Goal: Find specific page/section

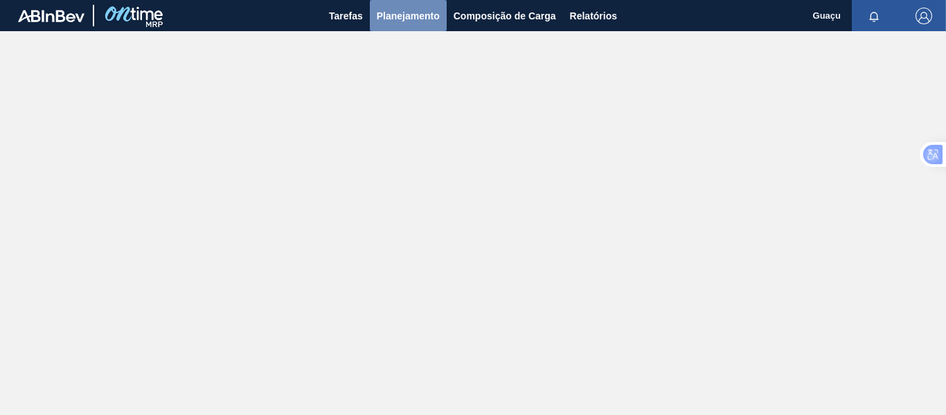
click at [405, 24] on span "Planejamento" at bounding box center [408, 16] width 63 height 17
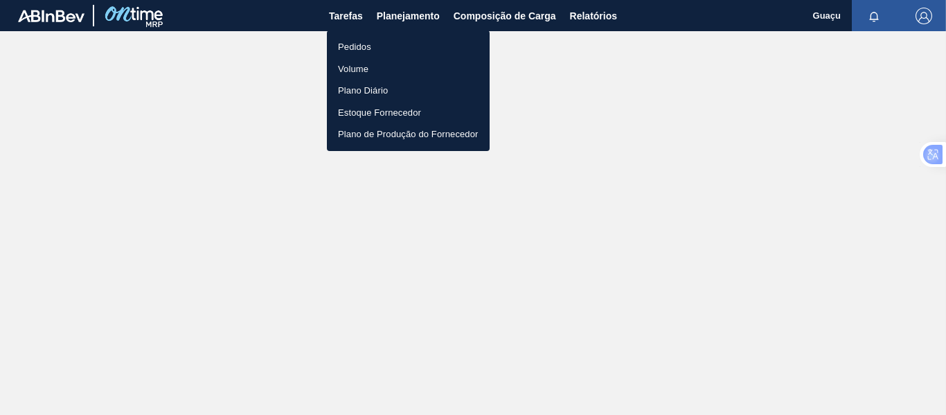
click at [379, 44] on li "Pedidos" at bounding box center [408, 47] width 163 height 22
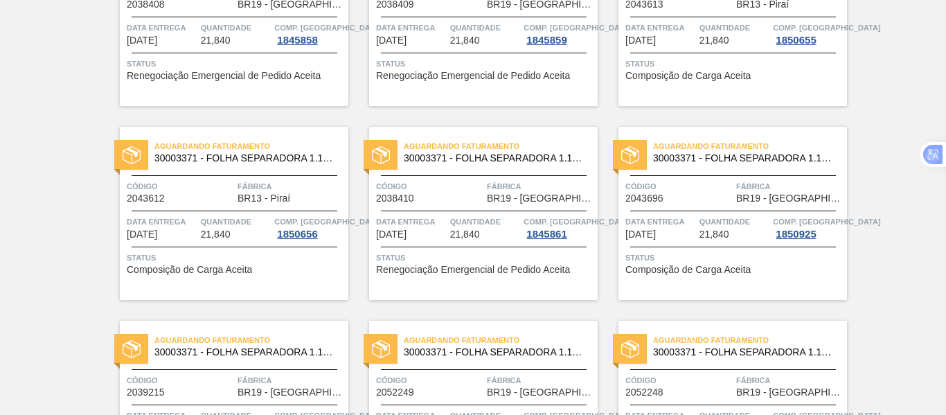
scroll to position [1099, 0]
